Goal: Task Accomplishment & Management: Manage account settings

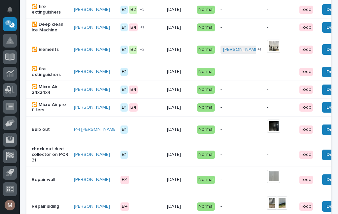
scroll to position [255, 0]
click at [327, 159] on span "Done" at bounding box center [333, 155] width 12 height 8
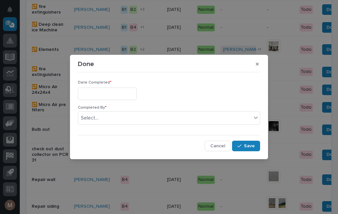
click at [110, 95] on input "text" at bounding box center [107, 94] width 59 height 12
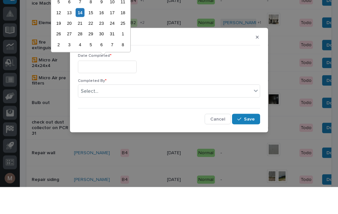
click at [80, 35] on div "14" at bounding box center [80, 39] width 9 height 9
type input "**********"
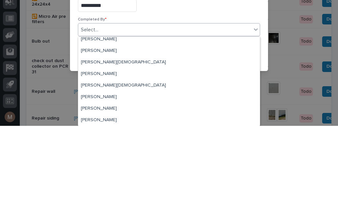
scroll to position [17, 0]
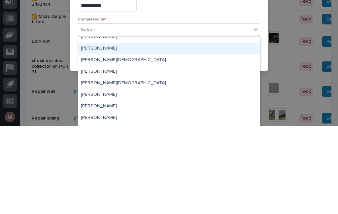
click at [104, 131] on div "Jerry Yoder" at bounding box center [169, 137] width 182 height 12
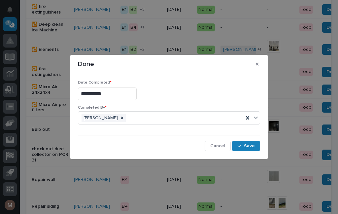
click at [254, 149] on span "Save" at bounding box center [249, 146] width 11 height 6
